Goal: Communication & Community: Answer question/provide support

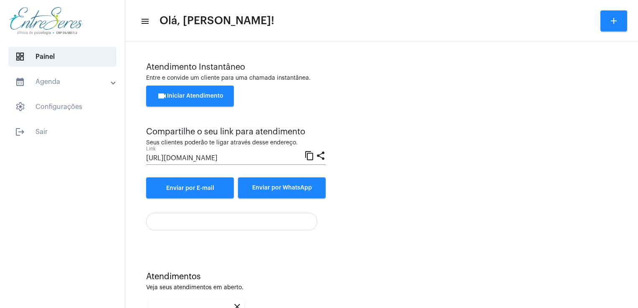
click at [629, 280] on div "Atendimento Instantâneo Entre e convide um cliente para uma chamada instantânea…" at bounding box center [381, 230] width 513 height 377
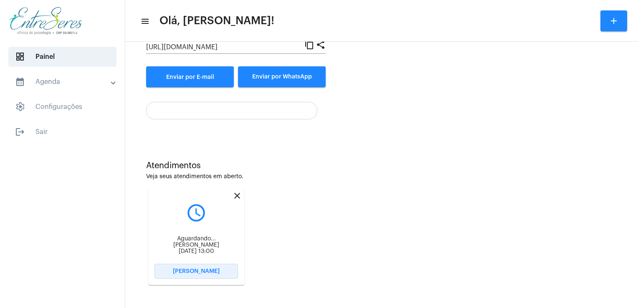
click at [178, 276] on button "[PERSON_NAME]" at bounding box center [196, 271] width 84 height 15
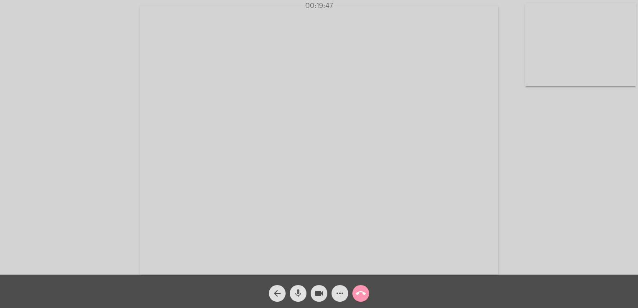
click at [299, 290] on mat-icon "mic" at bounding box center [298, 294] width 10 height 10
click at [299, 290] on mat-icon "mic_off" at bounding box center [298, 294] width 10 height 10
click at [545, 51] on video at bounding box center [580, 44] width 111 height 83
click at [130, 134] on video at bounding box center [111, 139] width 111 height 83
click at [360, 296] on mat-icon "call_end" at bounding box center [361, 294] width 10 height 10
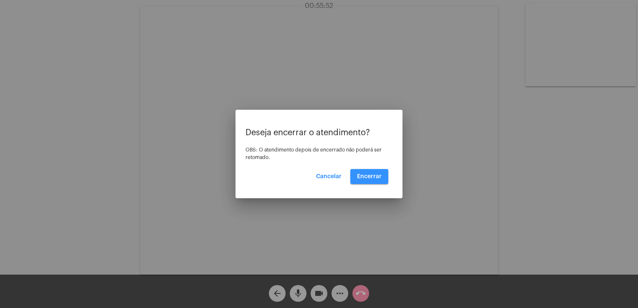
click at [369, 181] on button "Encerrar" at bounding box center [369, 176] width 38 height 15
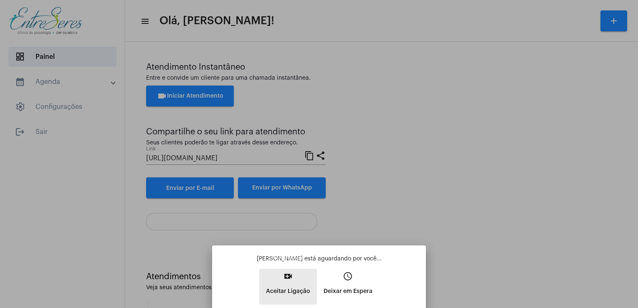
click at [281, 281] on button "video_call Aceitar Ligação" at bounding box center [288, 287] width 58 height 36
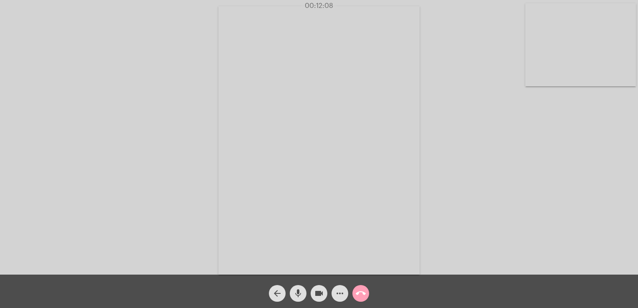
click at [363, 293] on mat-icon "call_end" at bounding box center [361, 294] width 10 height 10
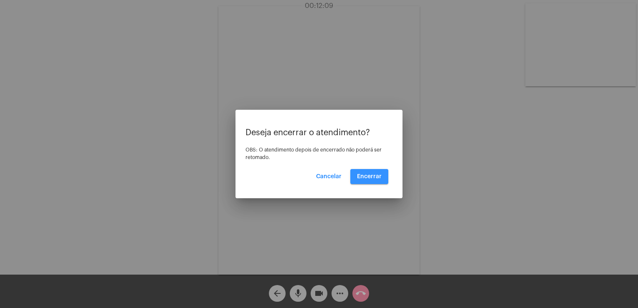
click at [373, 177] on span "Encerrar" at bounding box center [369, 177] width 25 height 6
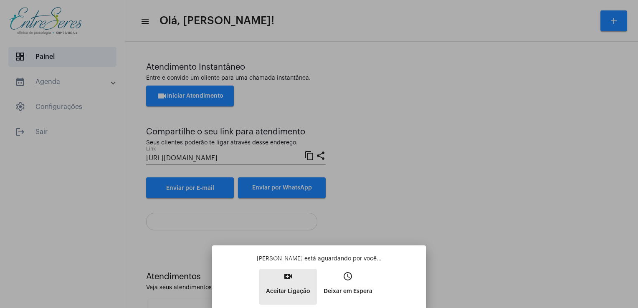
click at [276, 280] on button "video_call Aceitar Ligação" at bounding box center [288, 287] width 58 height 36
